Goal: Transaction & Acquisition: Purchase product/service

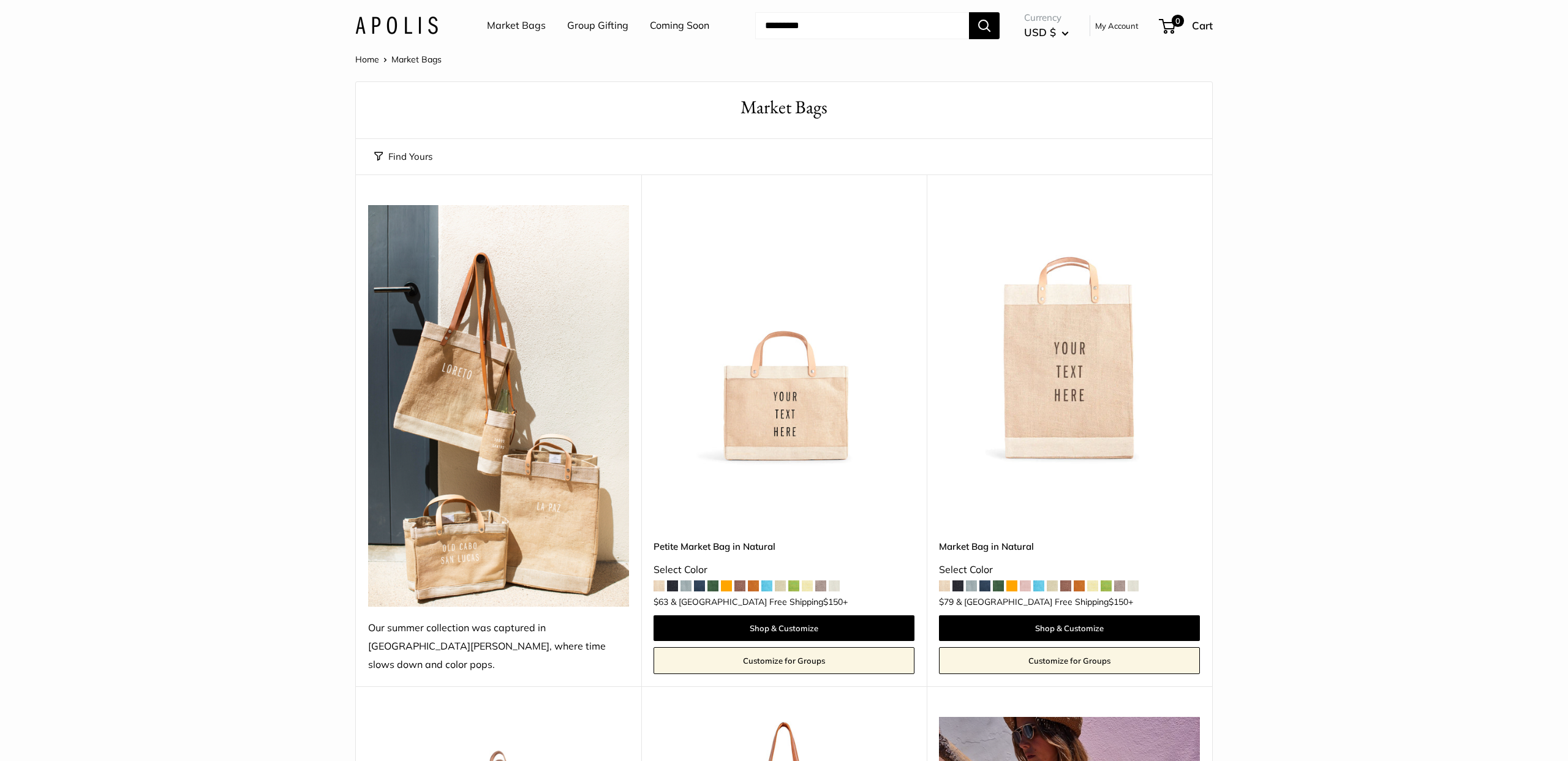
click at [591, 27] on link "Group Gifting" at bounding box center [597, 26] width 61 height 18
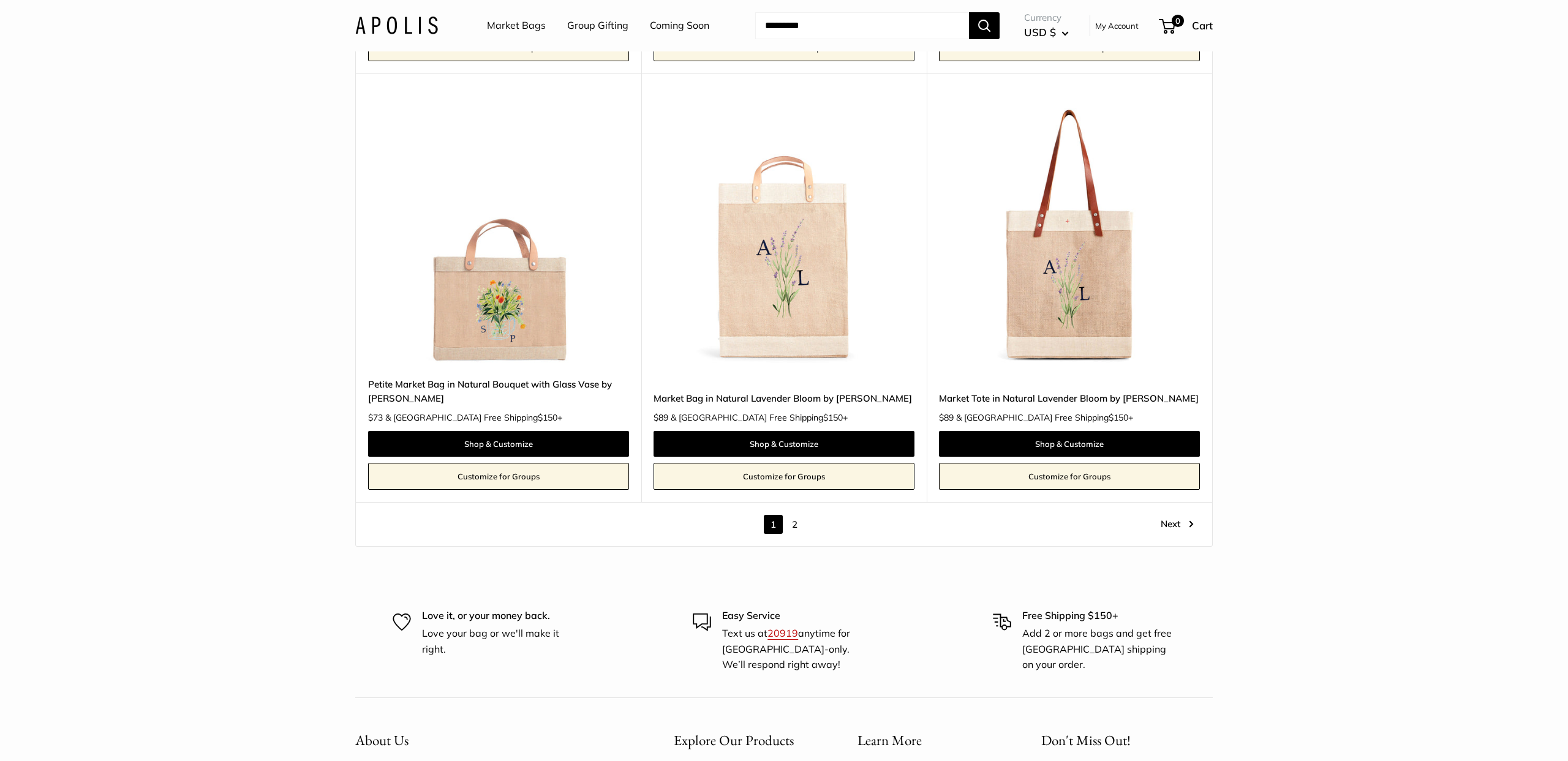
scroll to position [6777, 0]
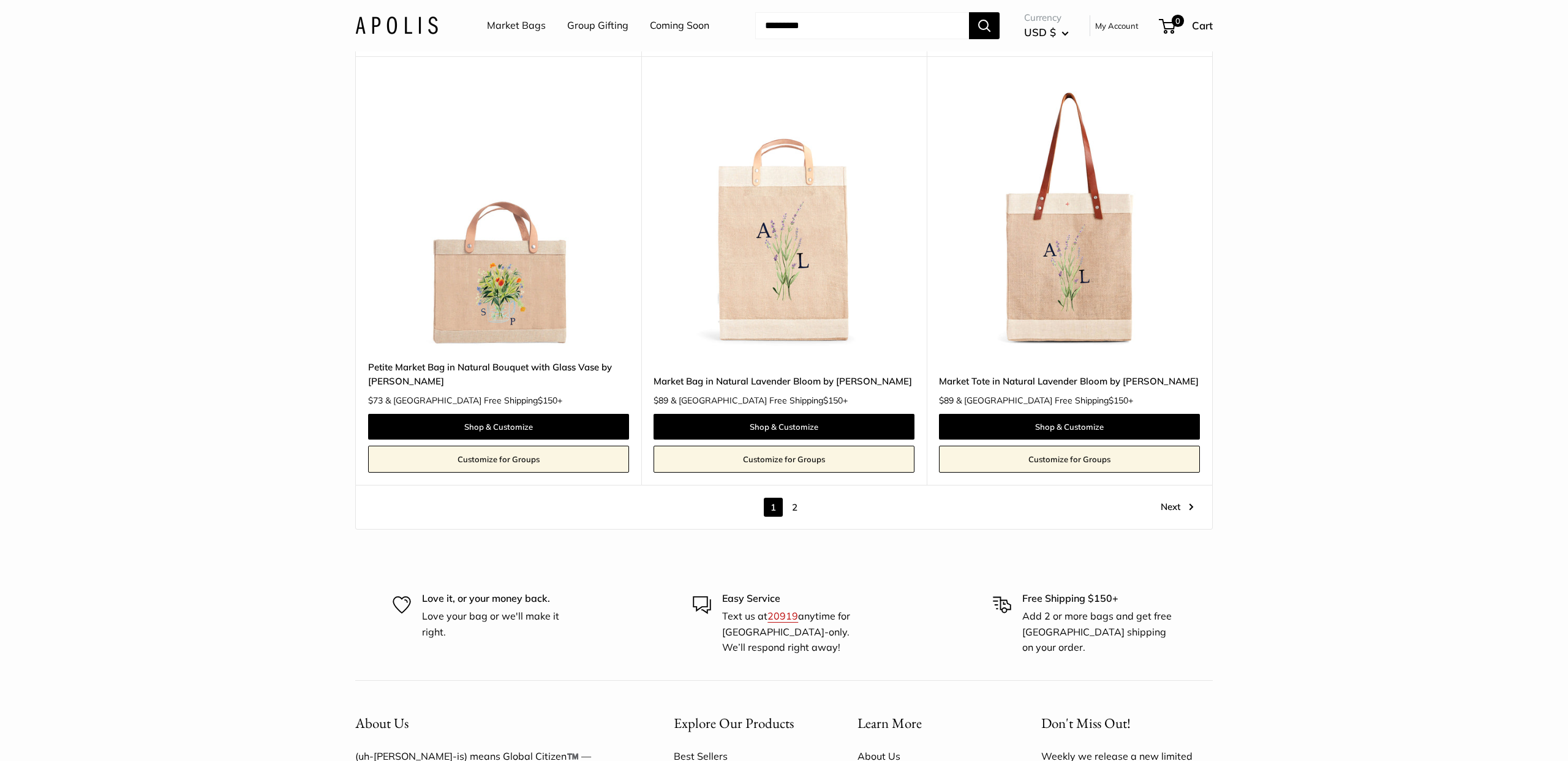
click at [1172, 506] on link "Next" at bounding box center [1176, 507] width 33 height 19
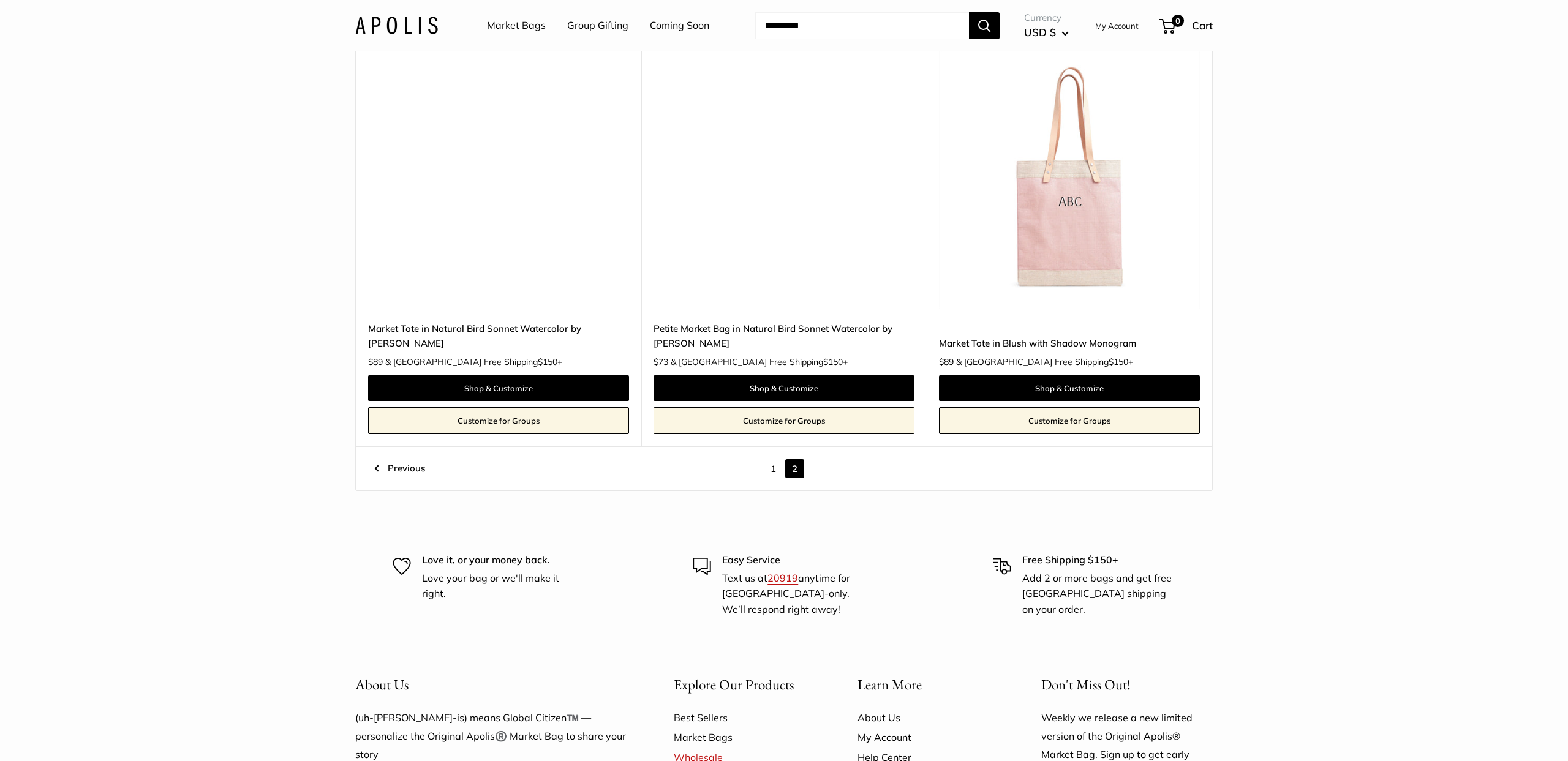
scroll to position [2218, 0]
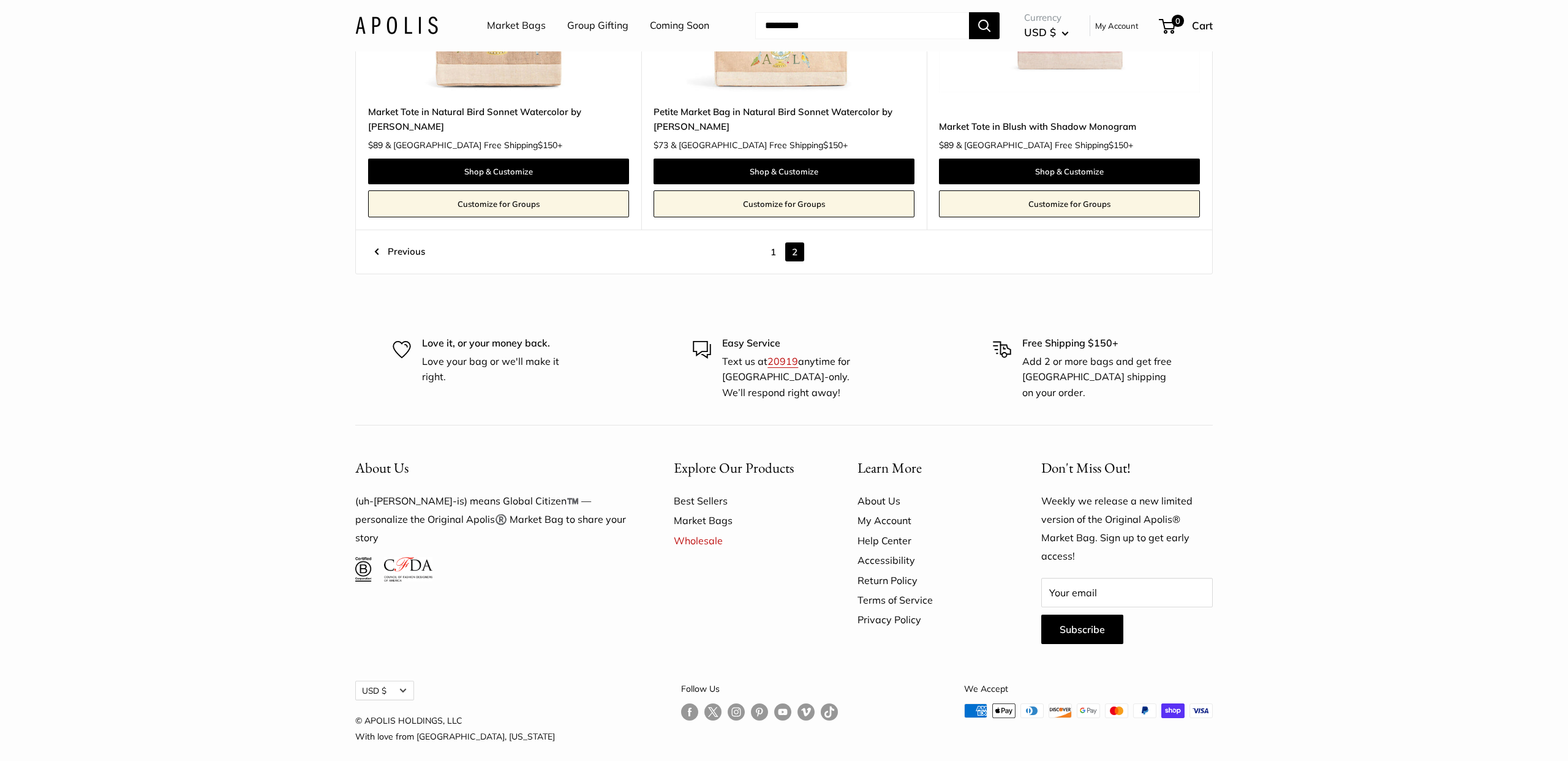
click at [774, 243] on link "1" at bounding box center [773, 252] width 19 height 19
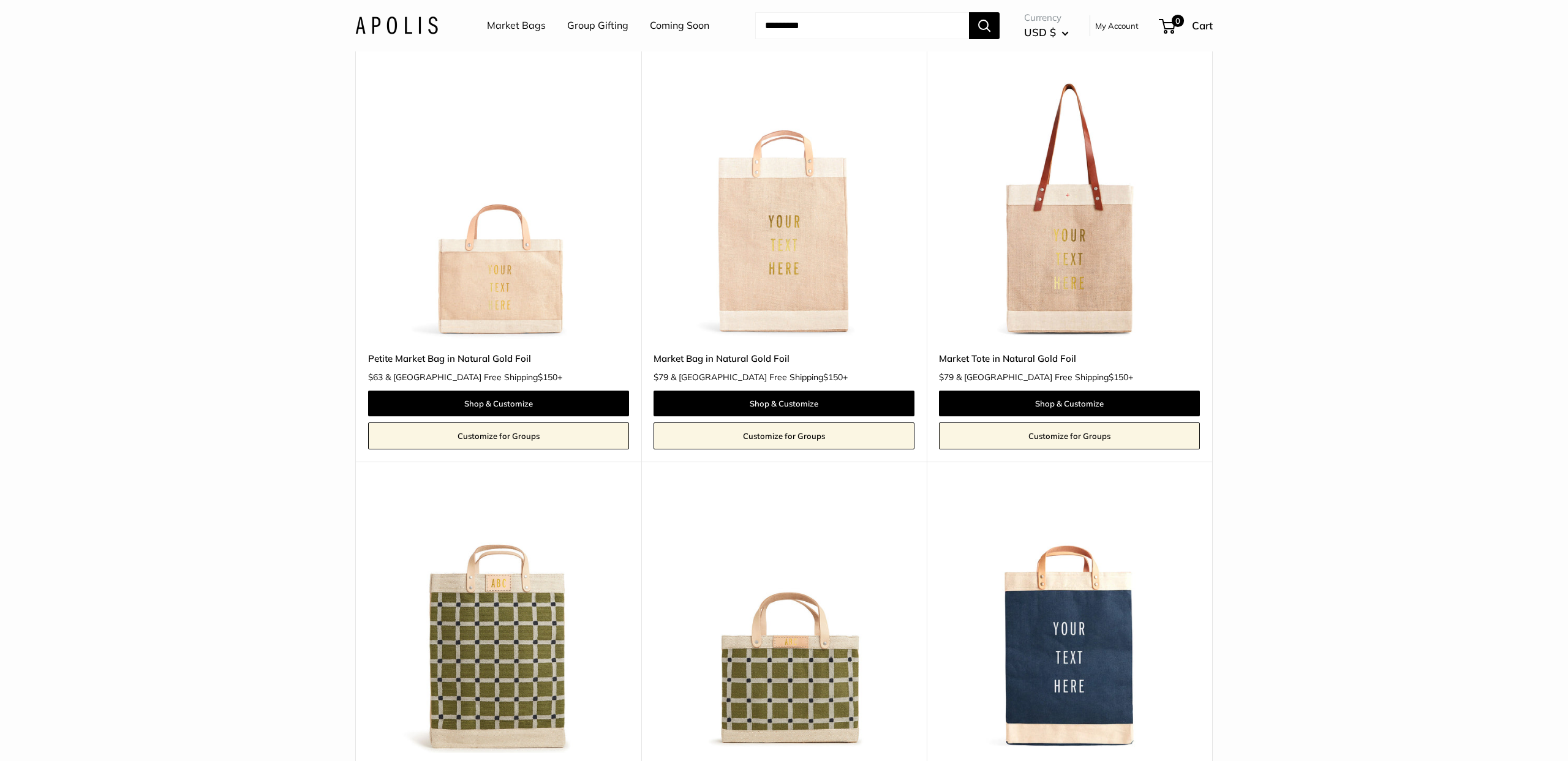
scroll to position [1970, 0]
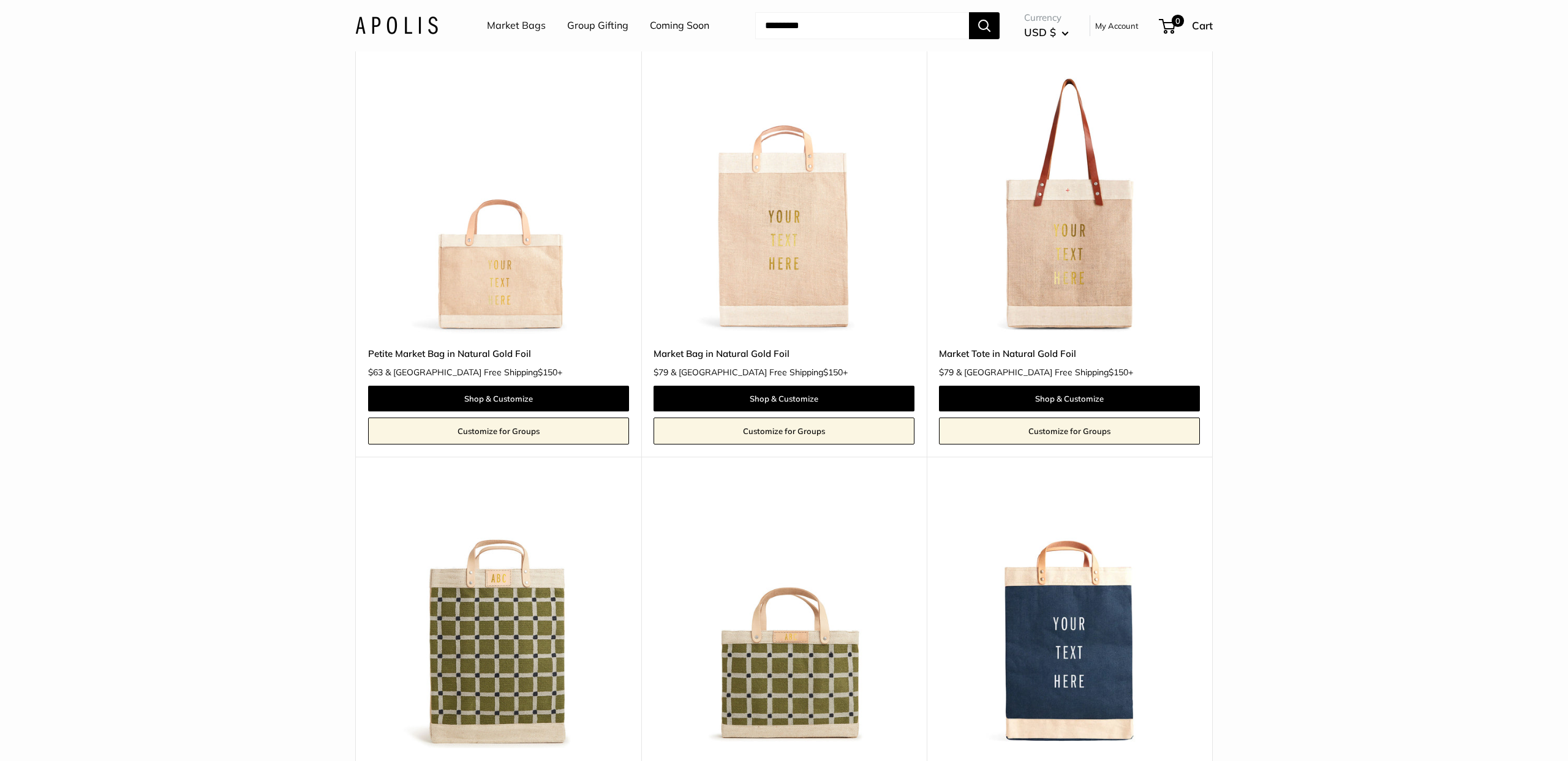
click at [534, 433] on link "Customize for Groups" at bounding box center [498, 430] width 261 height 27
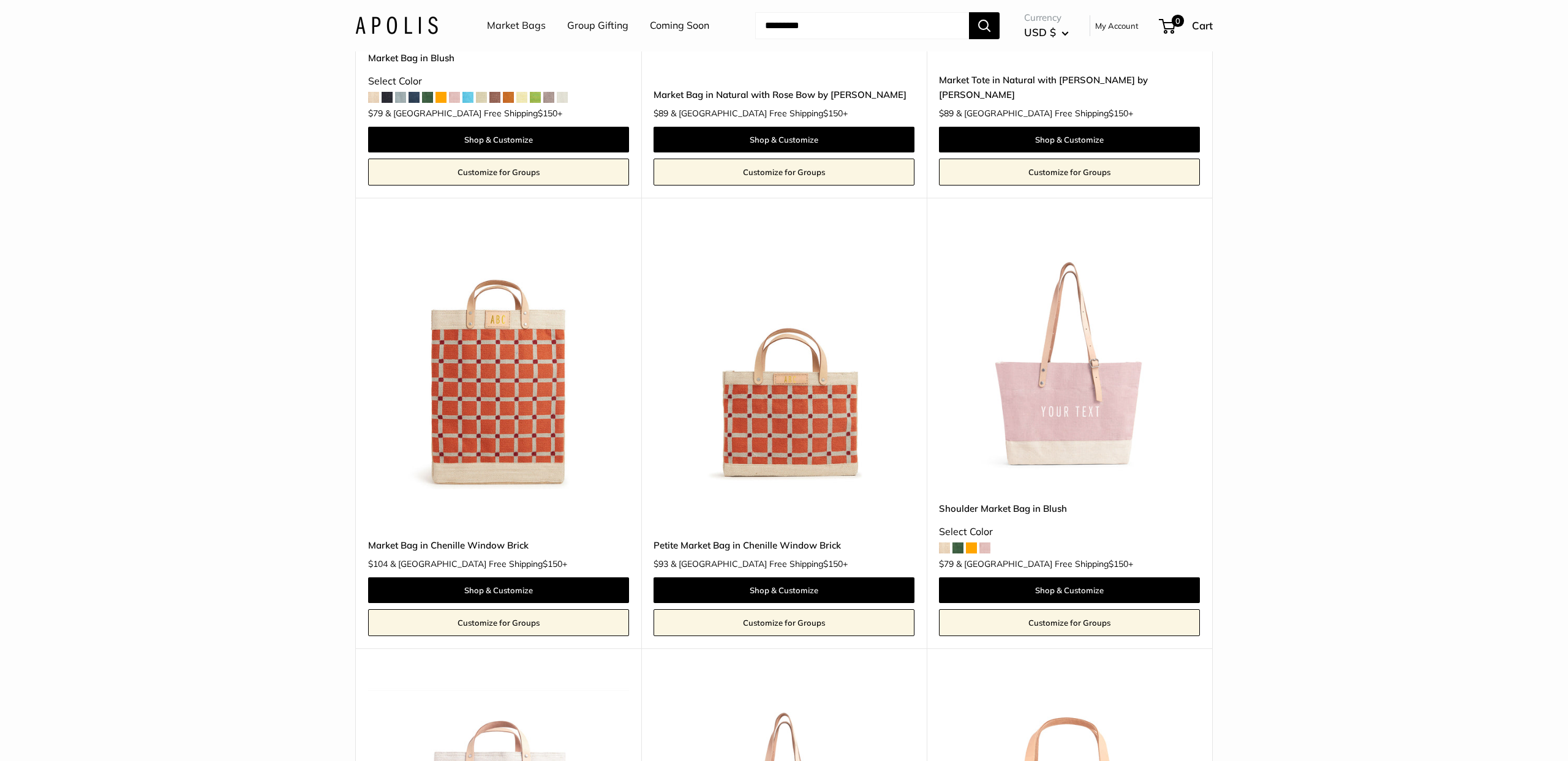
scroll to position [0, 0]
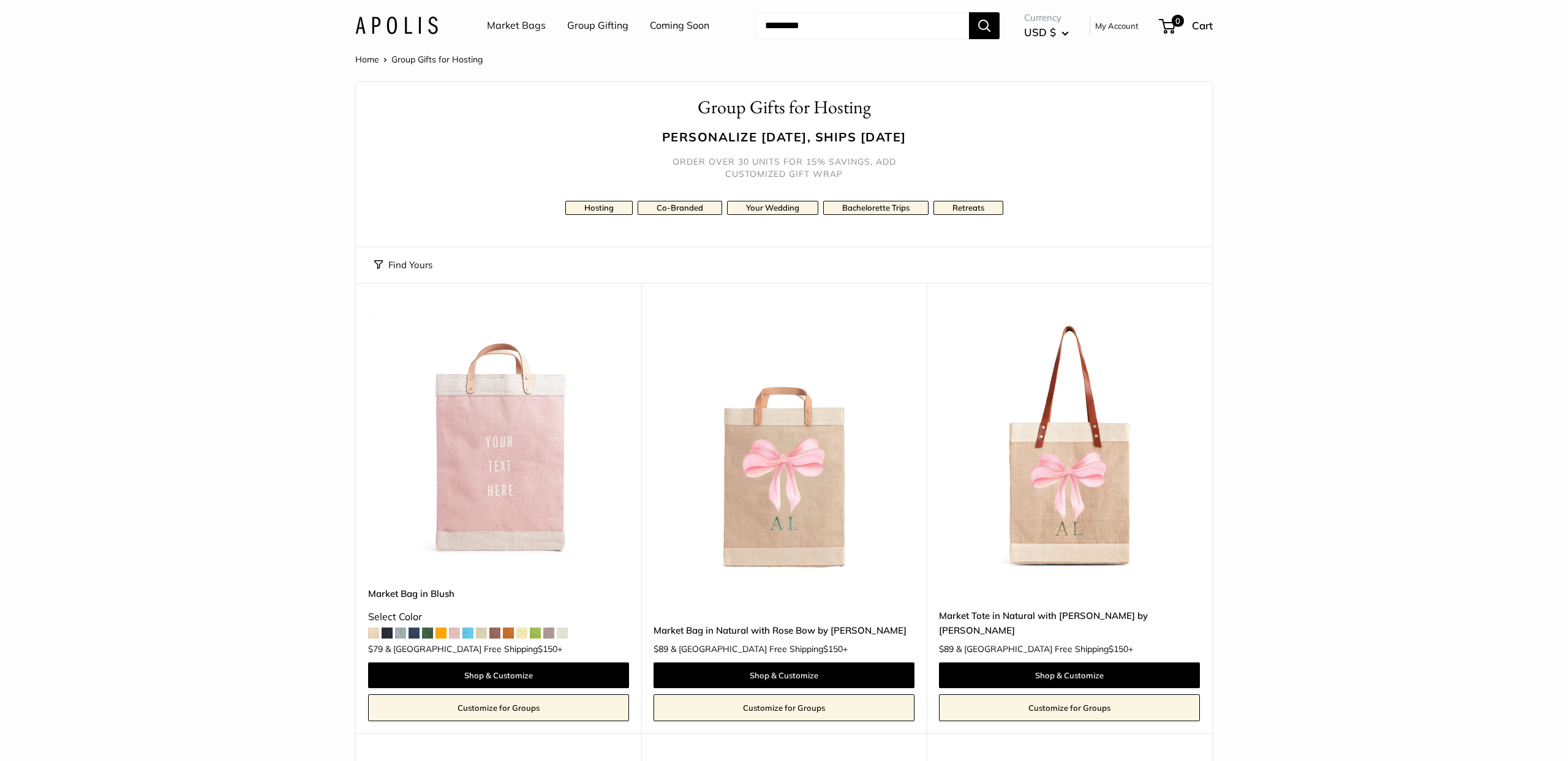
click at [523, 26] on link "Market Bags" at bounding box center [516, 26] width 59 height 18
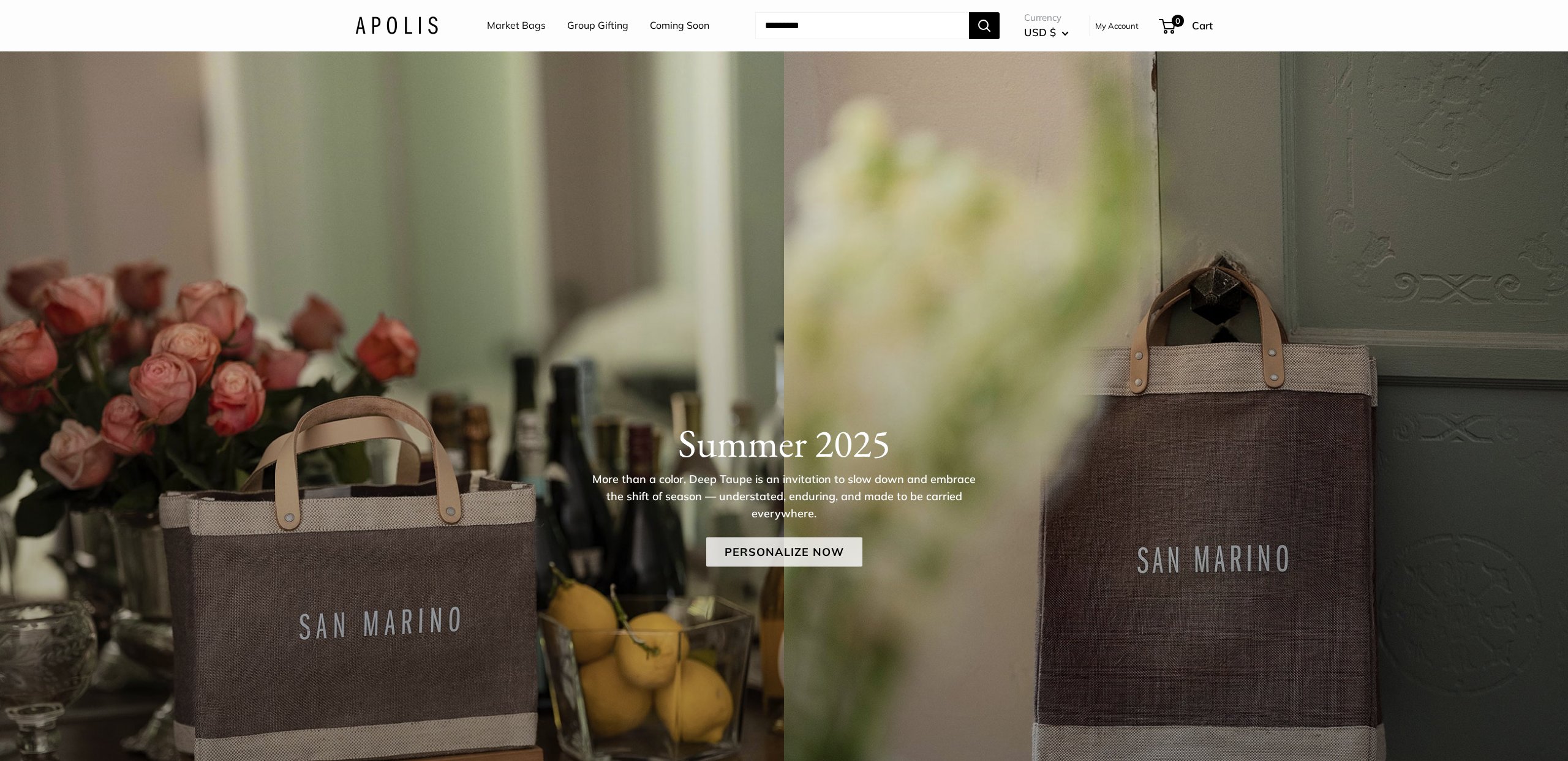
click at [804, 554] on link "Personalize Now" at bounding box center [784, 551] width 156 height 29
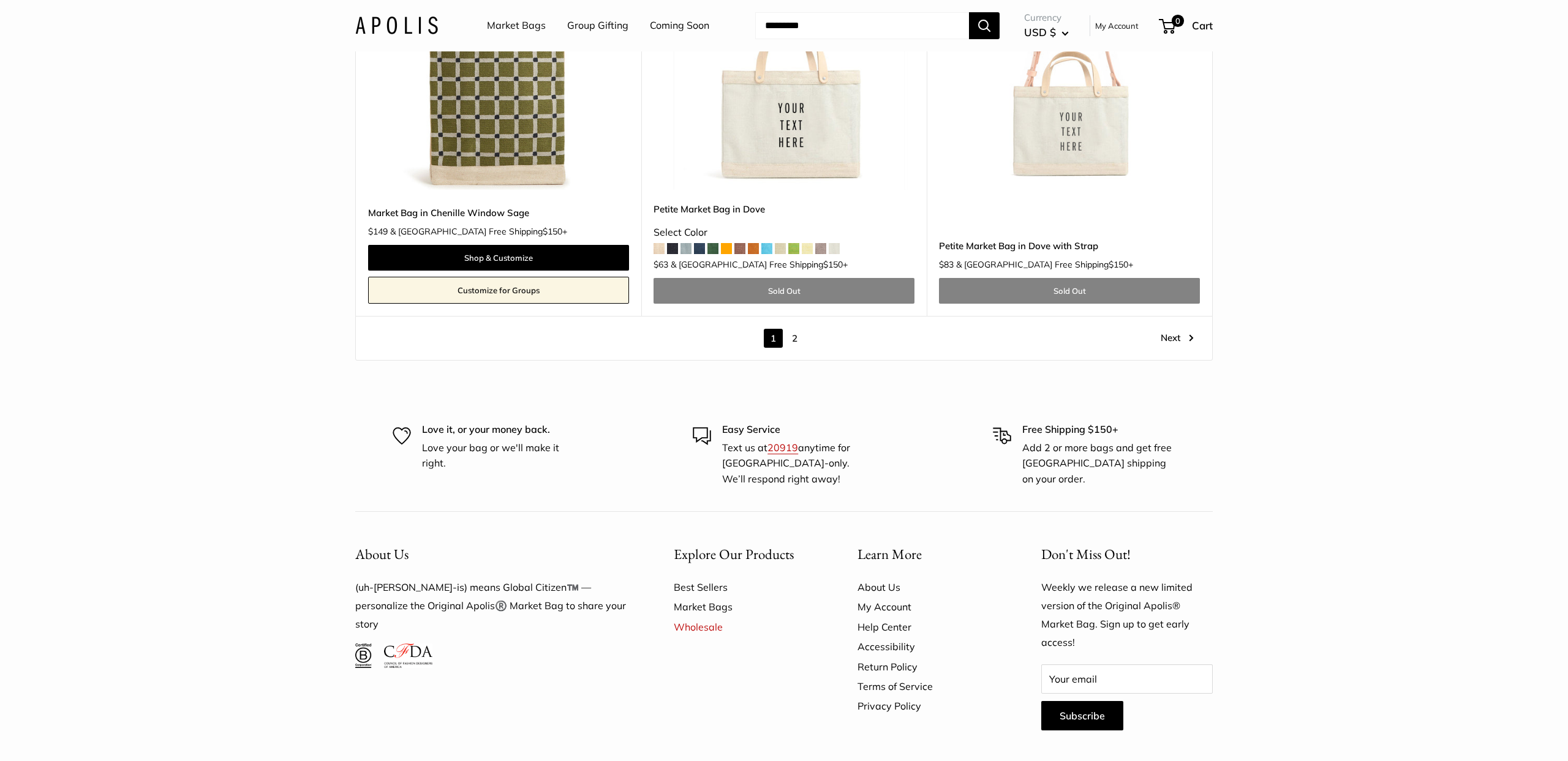
scroll to position [7205, 0]
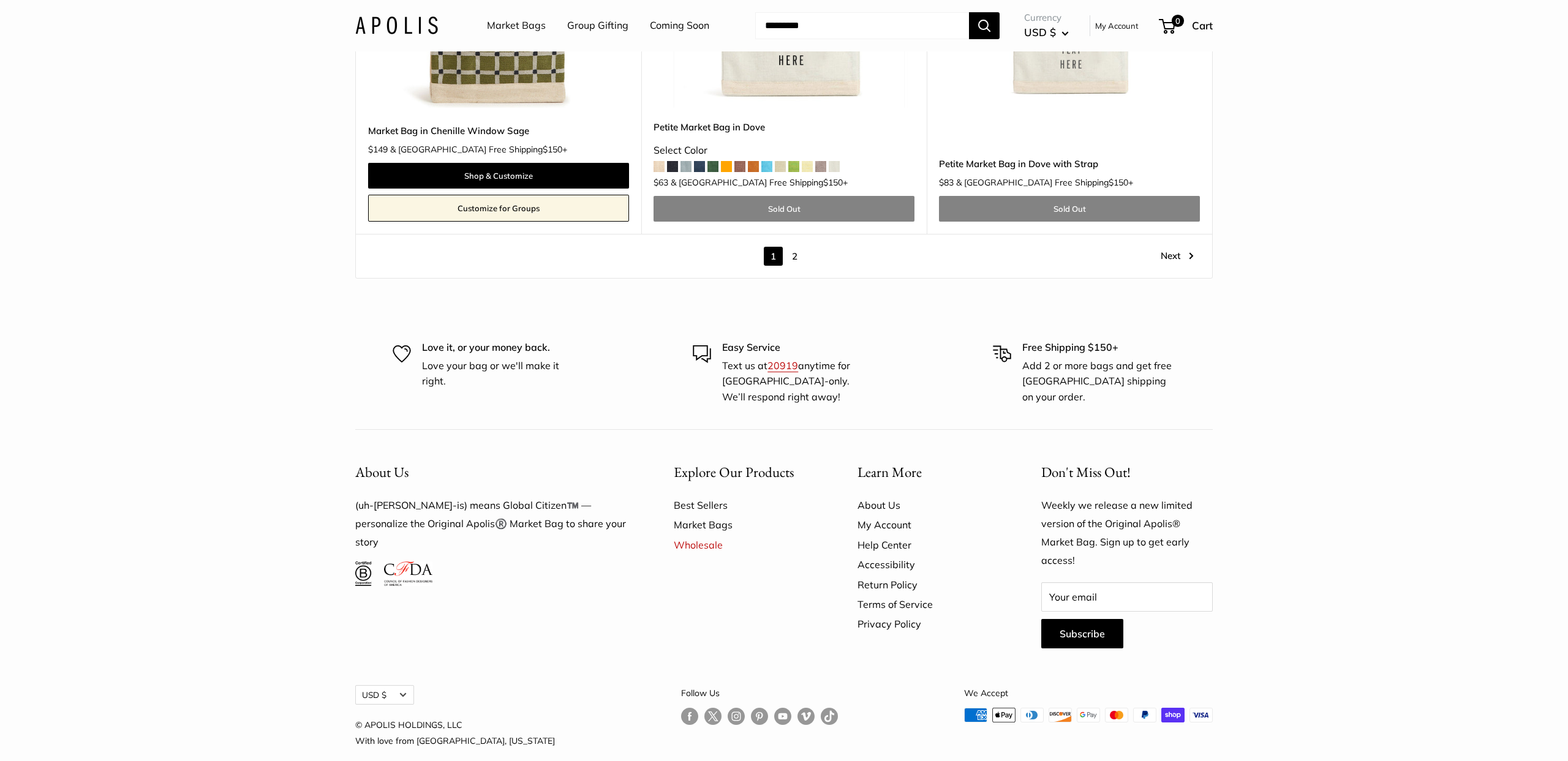
click at [1175, 247] on link "Next" at bounding box center [1176, 256] width 33 height 19
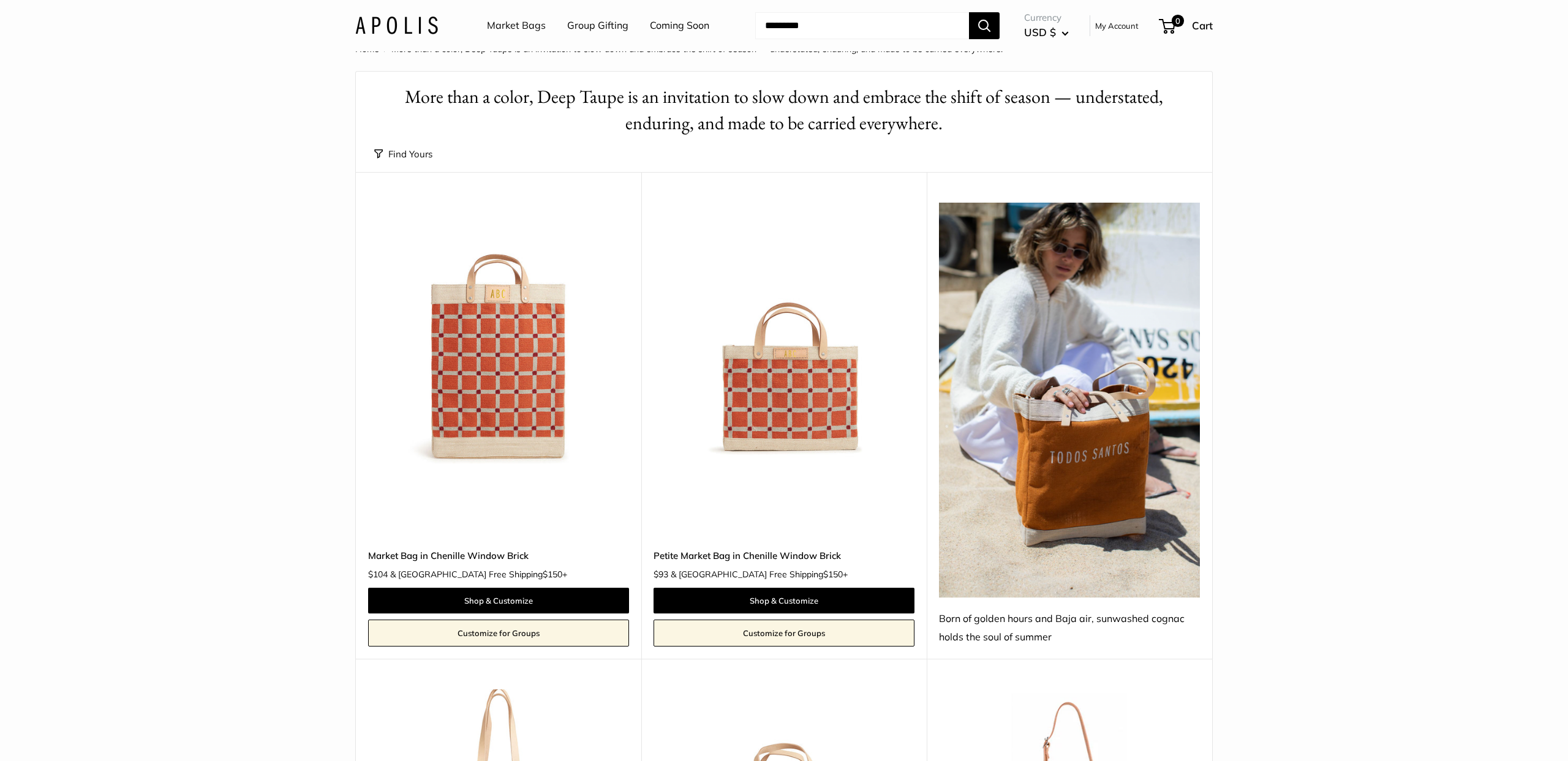
click at [818, 25] on input "Search..." at bounding box center [862, 25] width 214 height 27
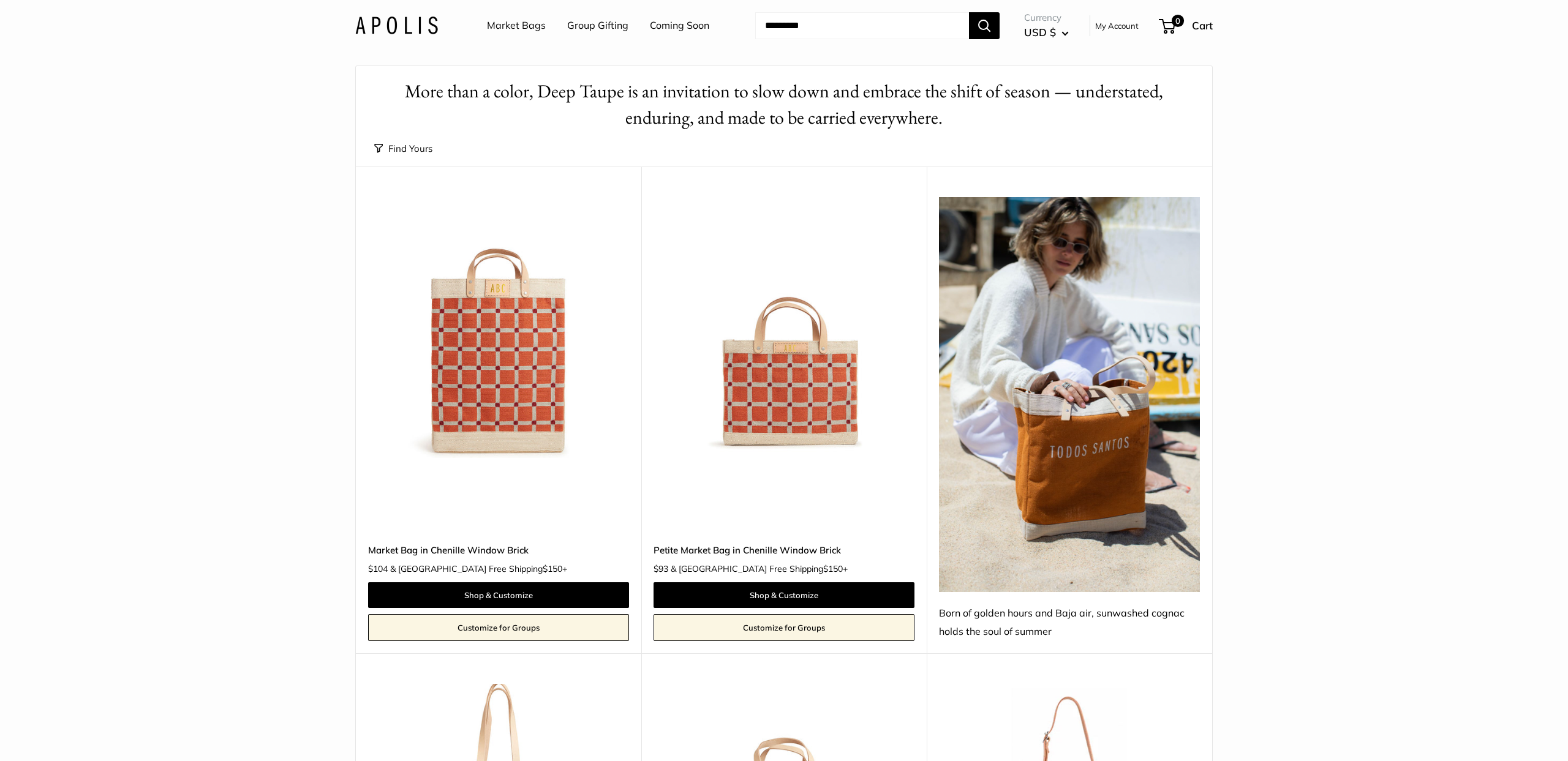
type input "*********"
click at [969, 12] on button "Search" at bounding box center [984, 25] width 31 height 27
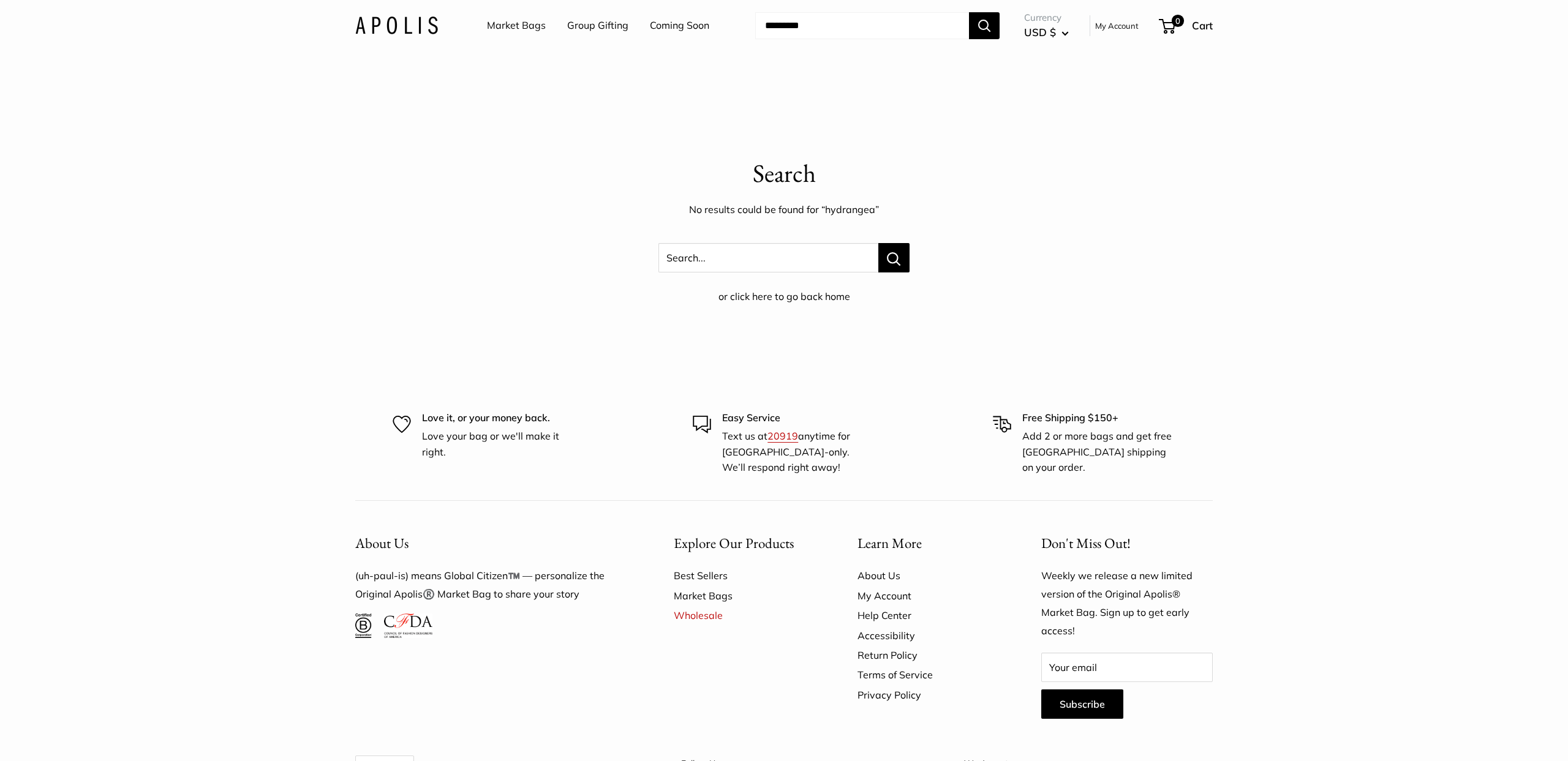
click at [790, 22] on input "Search..." at bounding box center [862, 25] width 214 height 27
type input "******"
click at [969, 12] on button "Search" at bounding box center [984, 25] width 31 height 27
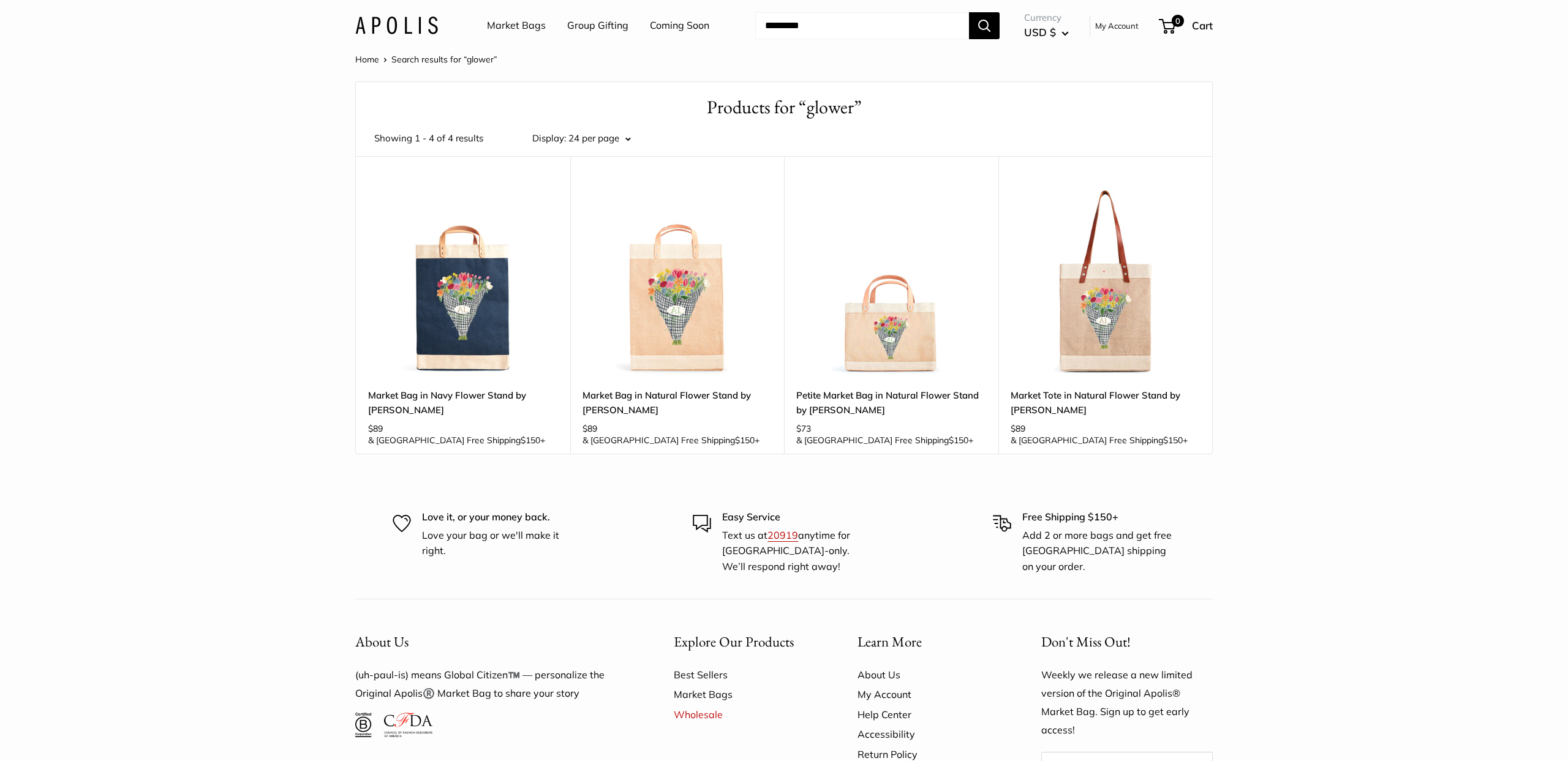
scroll to position [2, 0]
click at [812, 29] on input "Search..." at bounding box center [862, 25] width 214 height 27
type input "******"
click at [969, 12] on button "Search" at bounding box center [984, 25] width 31 height 27
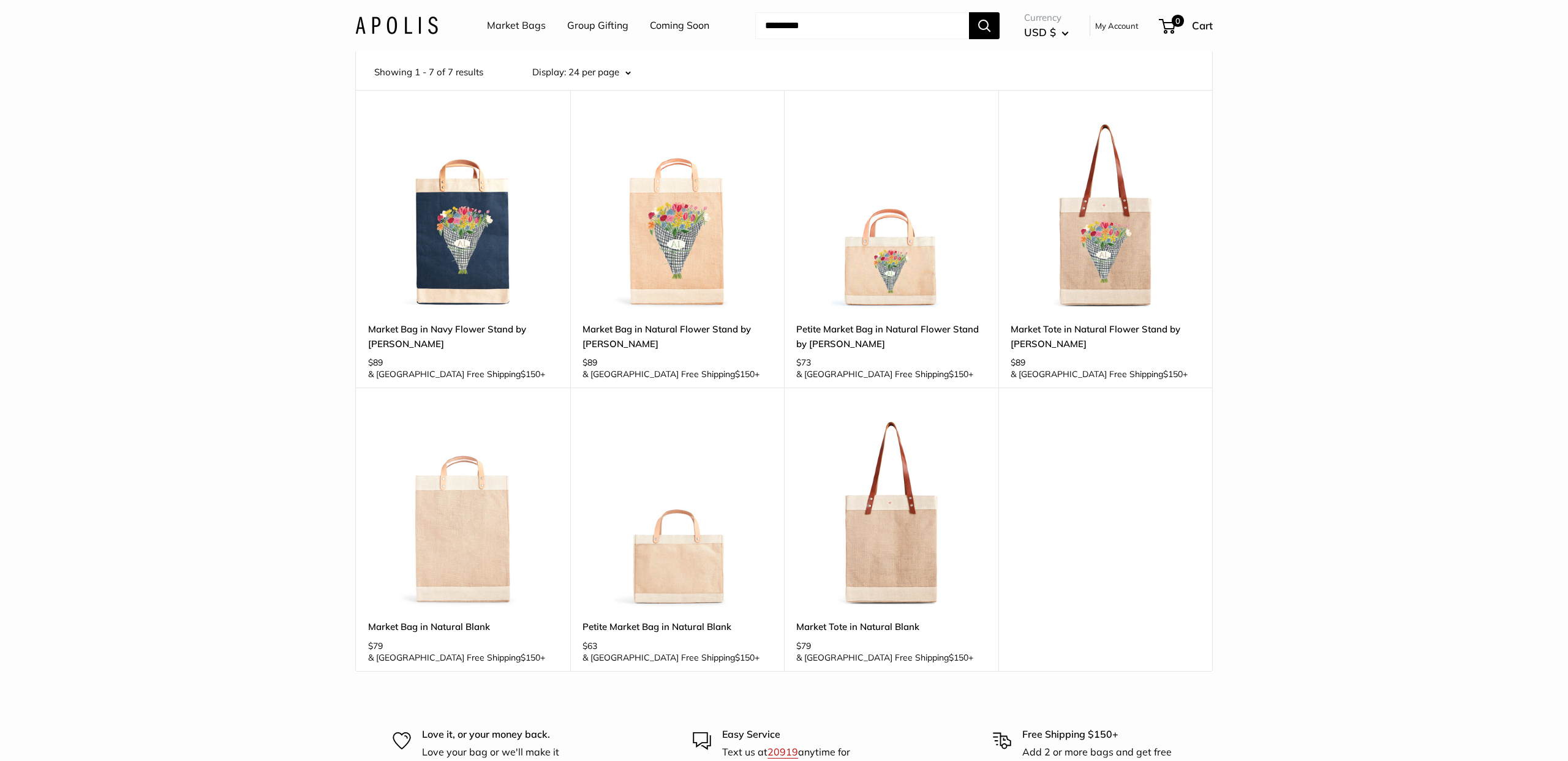
scroll to position [67, 0]
click at [606, 26] on link "Group Gifting" at bounding box center [597, 26] width 61 height 18
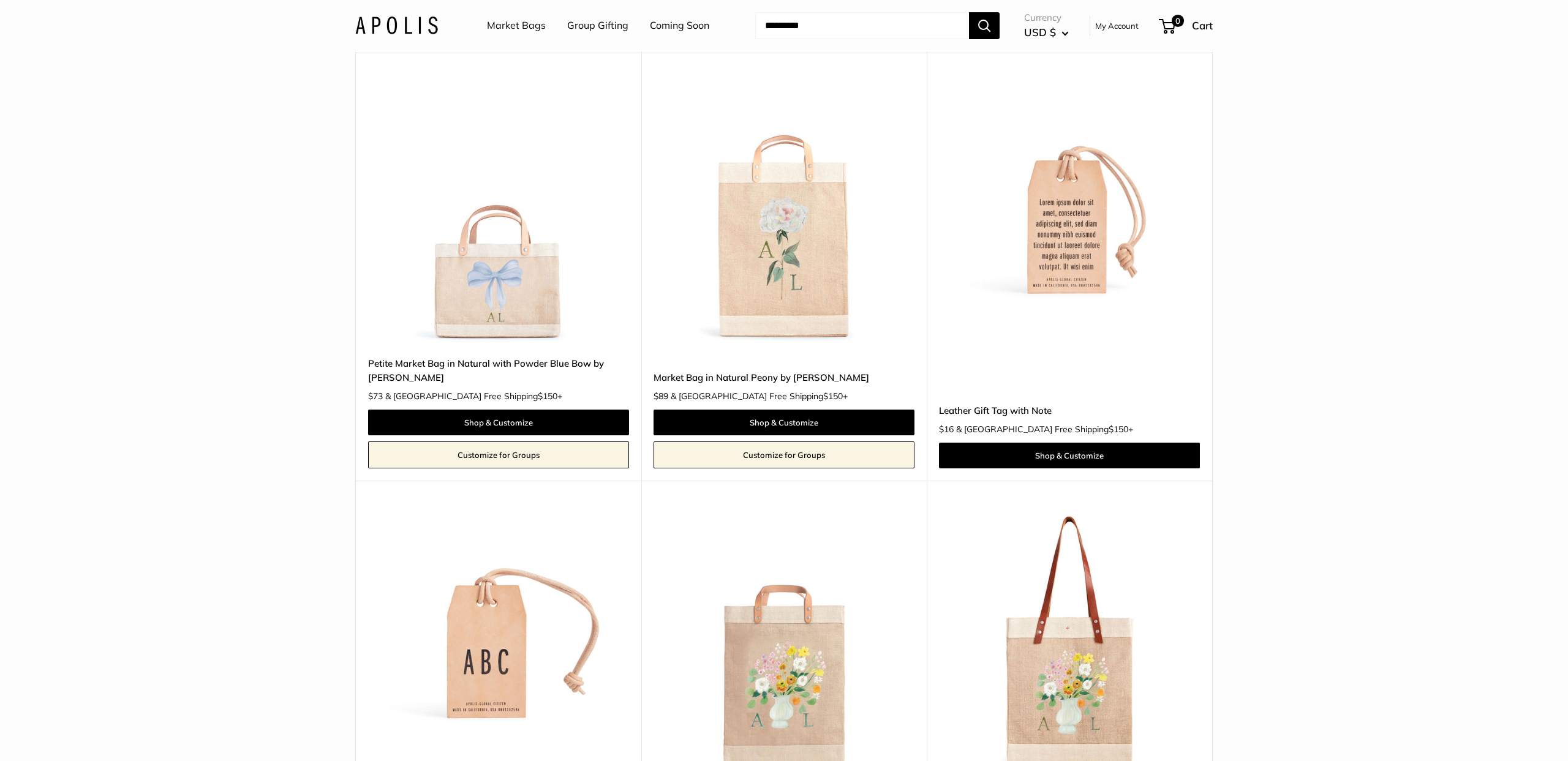
scroll to position [5511, 0]
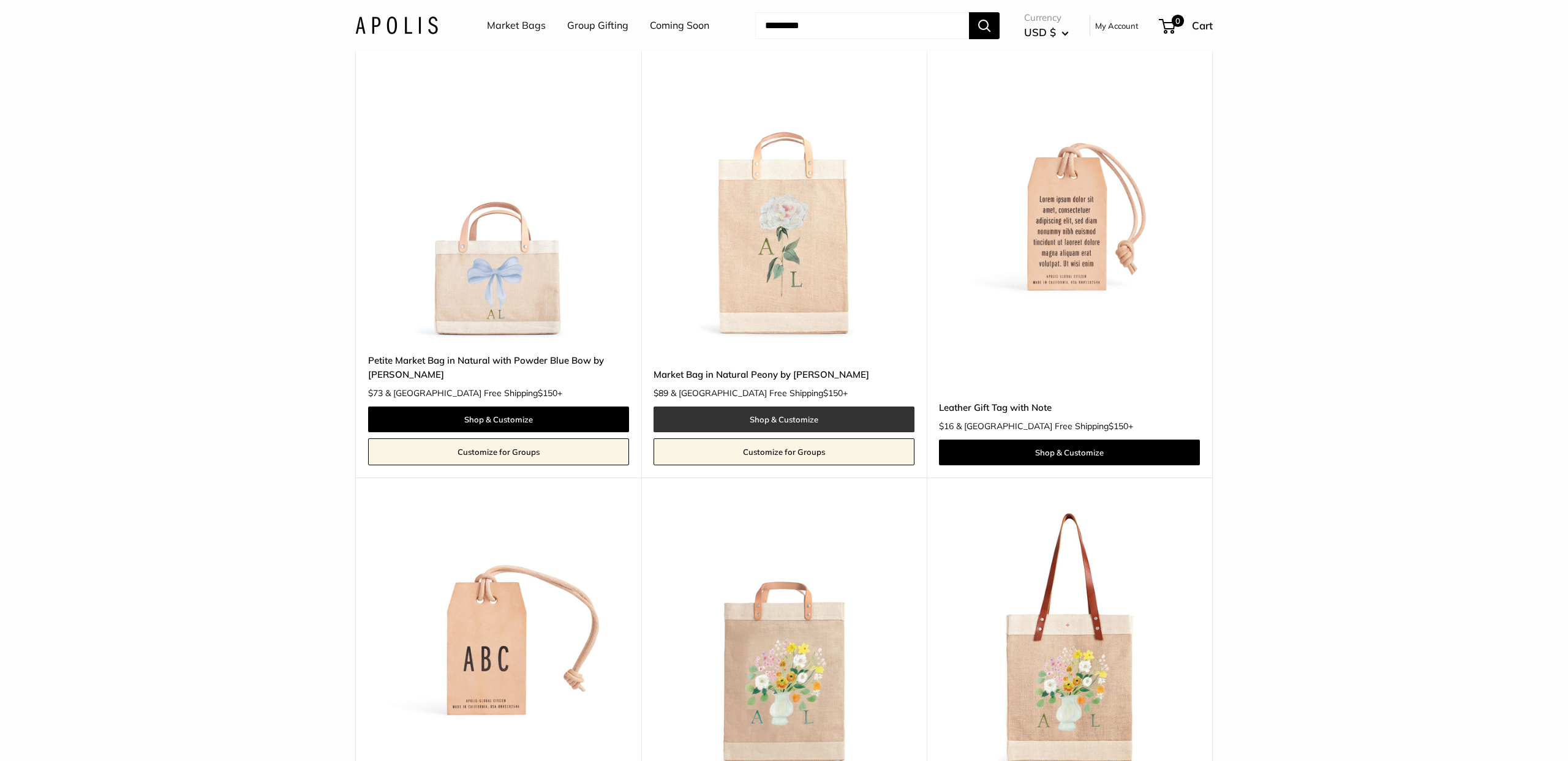
click at [817, 418] on link "Shop & Customize" at bounding box center [783, 419] width 261 height 26
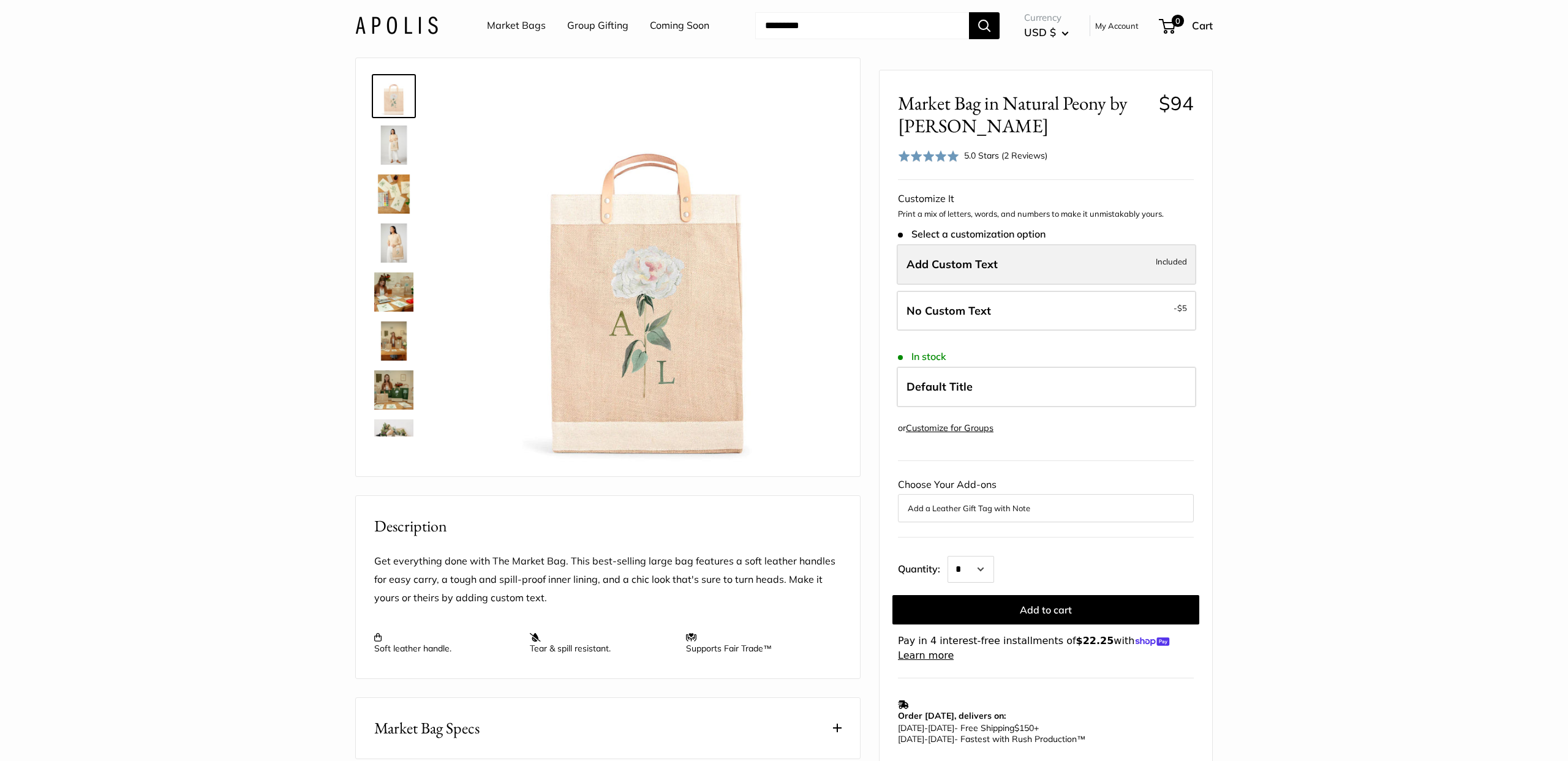
scroll to position [25, 0]
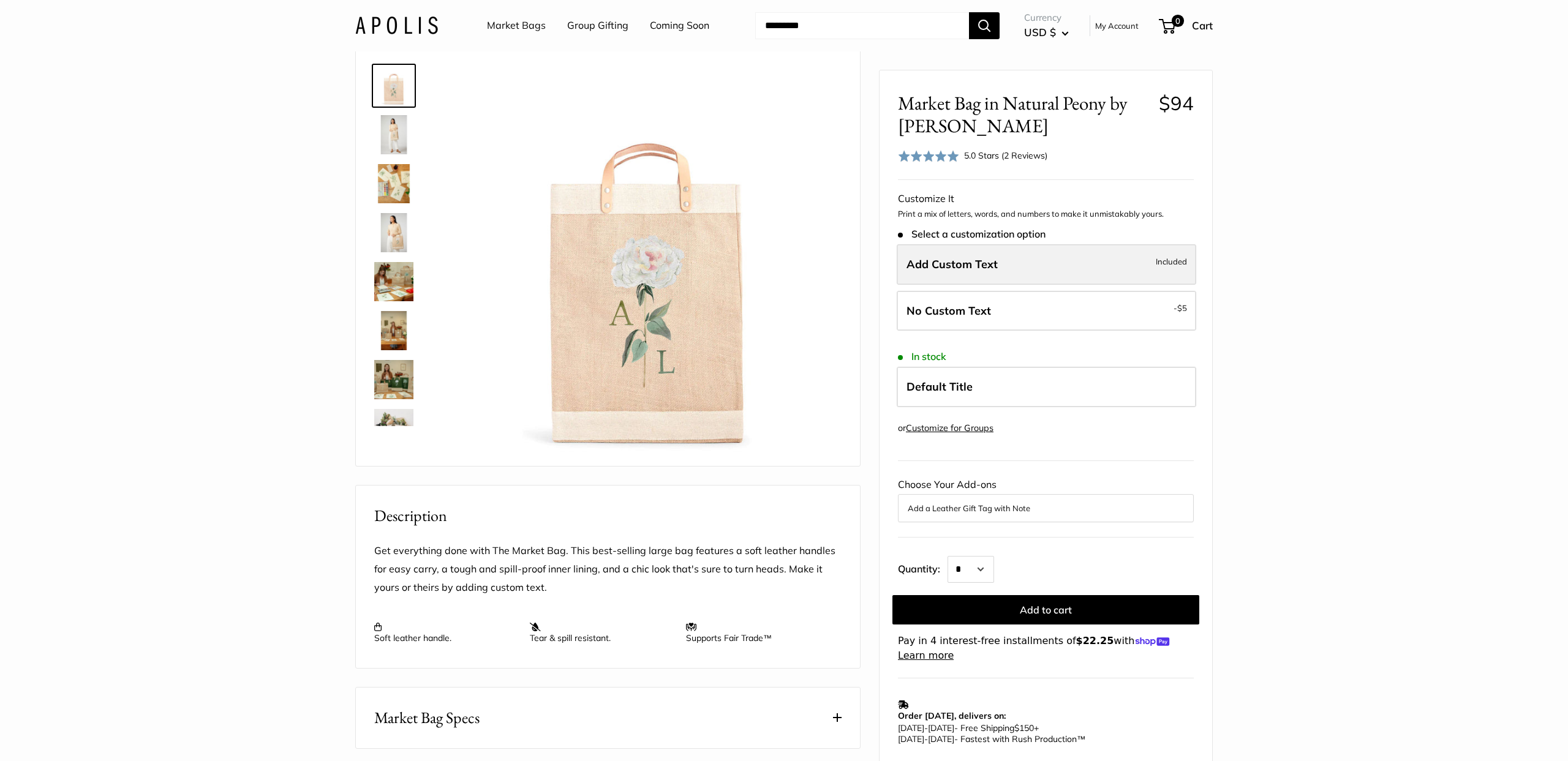
click at [974, 270] on span "Add Custom Text" at bounding box center [952, 265] width 91 height 14
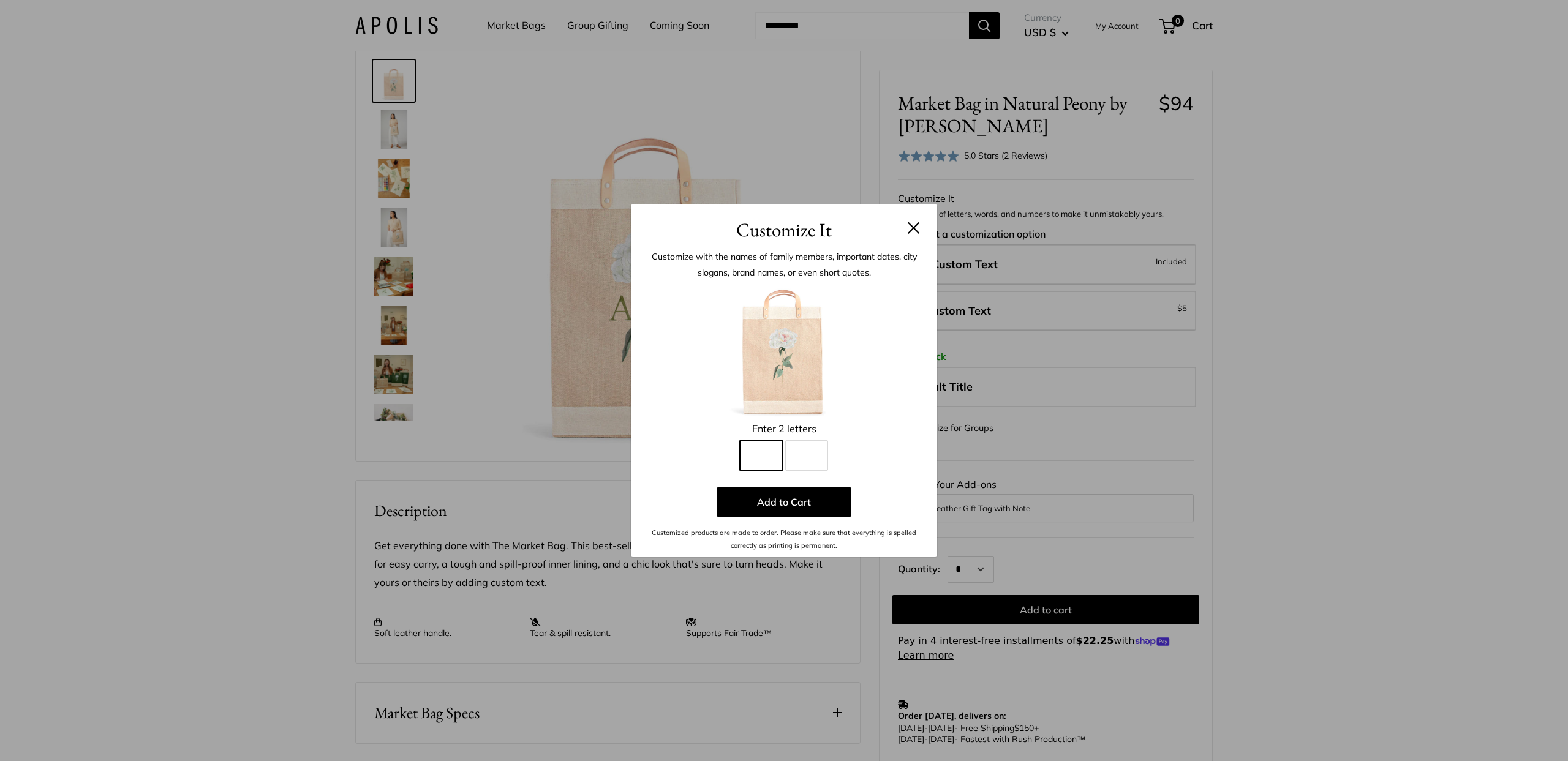
click at [756, 458] on input "Line 1" at bounding box center [761, 455] width 43 height 31
type input "*"
click at [920, 230] on button at bounding box center [914, 228] width 12 height 12
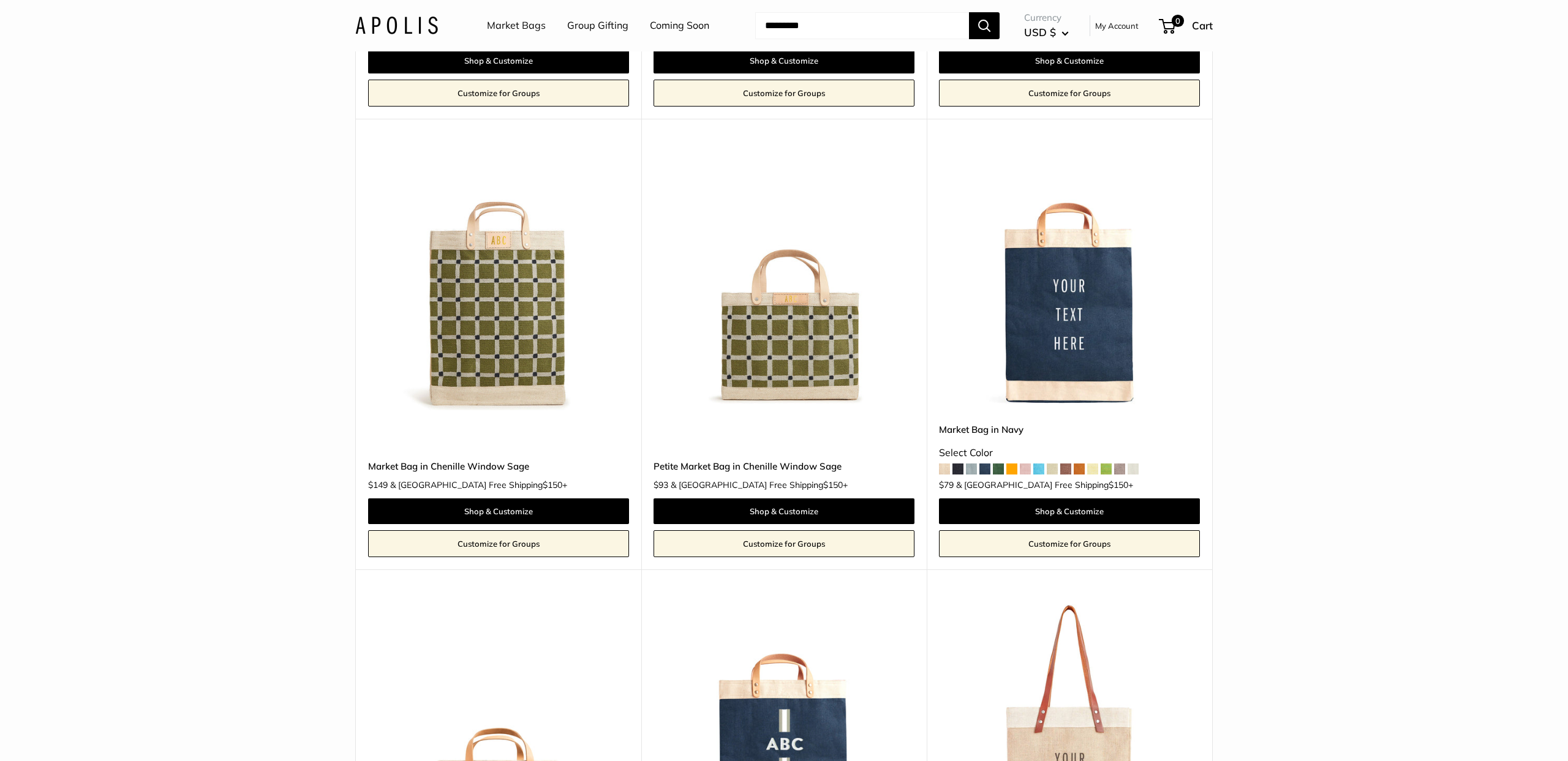
scroll to position [2309, 0]
click at [826, 515] on link "Shop & Customize" at bounding box center [783, 511] width 261 height 26
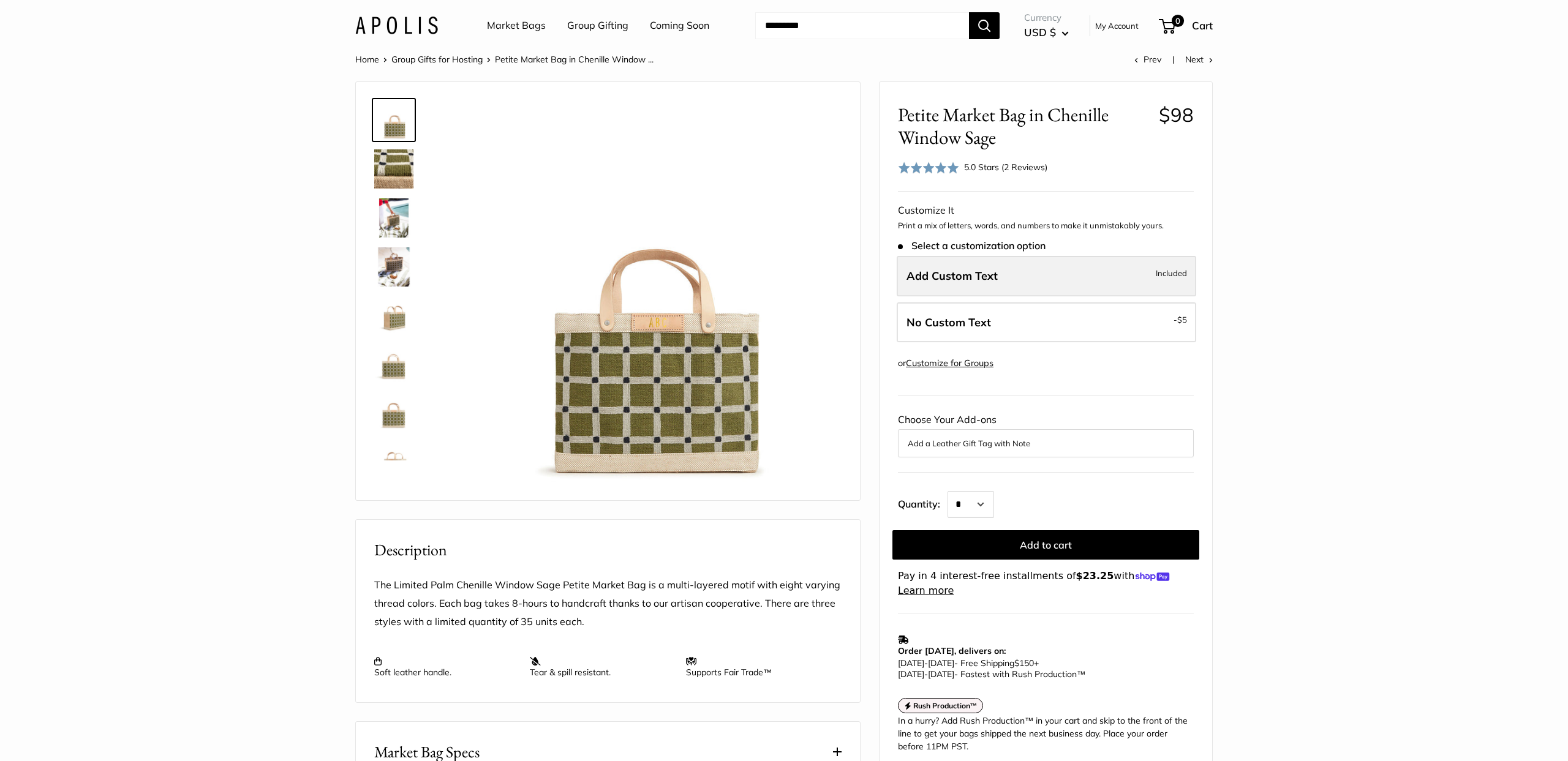
click at [969, 278] on span "Add Custom Text" at bounding box center [952, 276] width 91 height 14
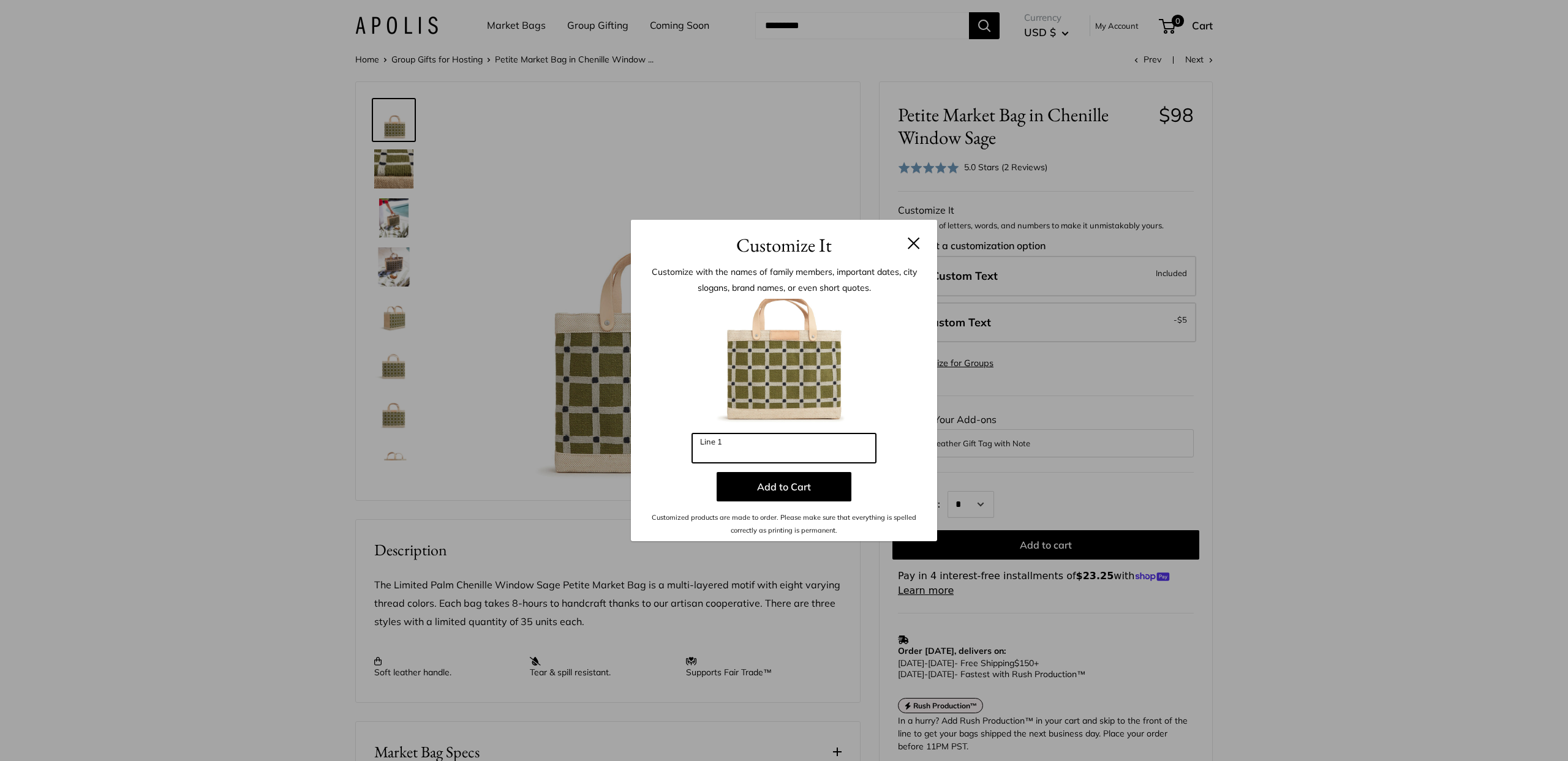
click at [710, 447] on input "Line 1" at bounding box center [784, 447] width 184 height 29
type input "*"
click at [917, 240] on button at bounding box center [914, 243] width 12 height 12
